Goal: Information Seeking & Learning: Learn about a topic

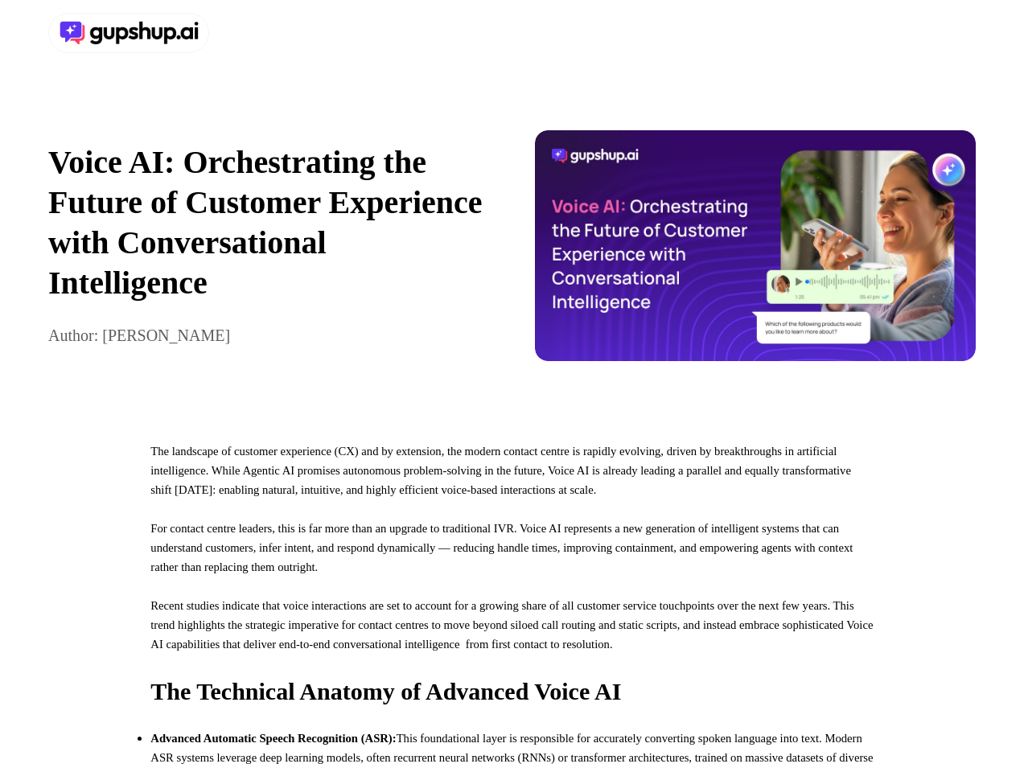
click at [512, 33] on div at bounding box center [512, 33] width 1024 height 66
click at [277, 33] on div at bounding box center [277, 33] width 458 height 40
click at [512, 253] on div "Voice AI: Orchestrating the Future of Customer Experience with Conversational I…" at bounding box center [512, 246] width 1024 height 360
click at [269, 253] on p "Voice AI: Orchestrating the Future of Customer Experience with Conversational I…" at bounding box center [269, 222] width 442 height 161
click at [756, 253] on img at bounding box center [756, 245] width 442 height 231
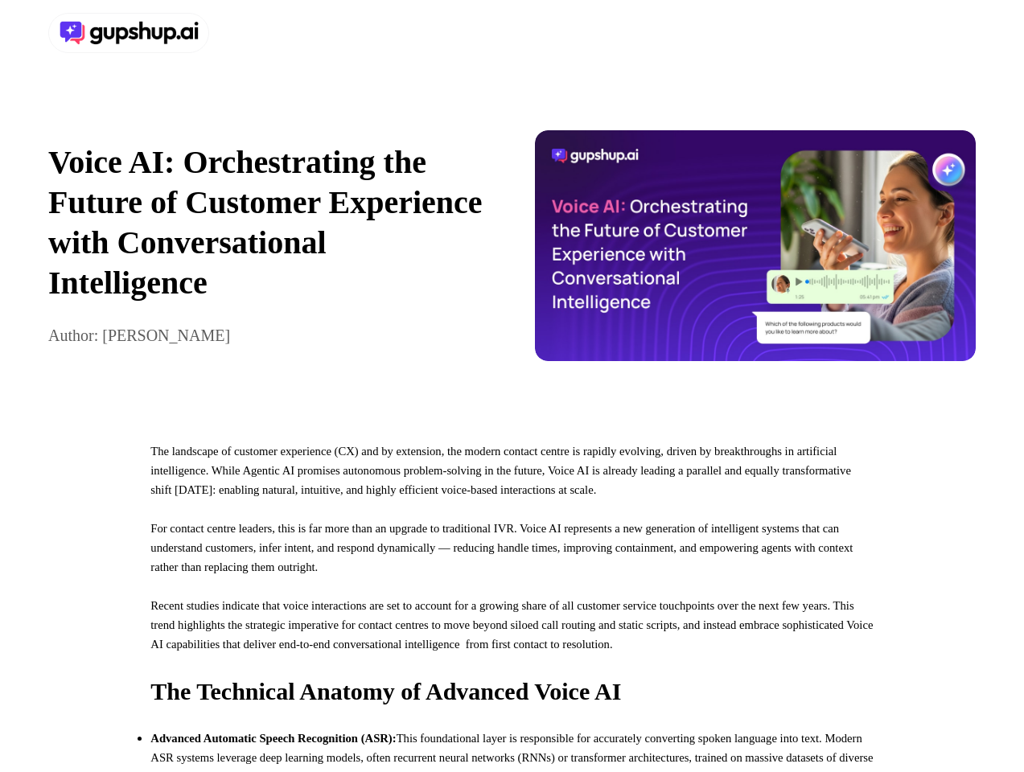
click at [512, 596] on p "For contact centre leaders, this is far more than an upgrade to traditional IVR…" at bounding box center [511, 557] width 723 height 77
